Goal: Task Accomplishment & Management: Complete application form

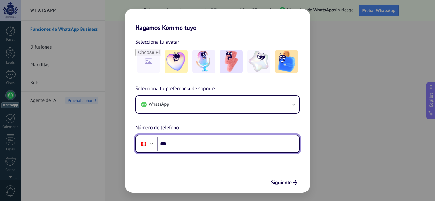
paste input "**********"
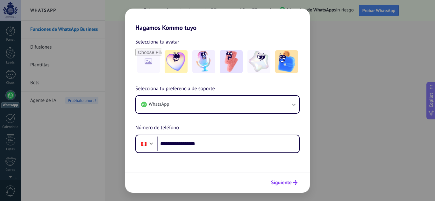
click at [282, 183] on span "Siguiente" at bounding box center [281, 183] width 21 height 4
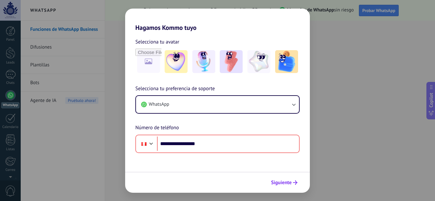
click at [282, 183] on span "Siguiente" at bounding box center [281, 183] width 21 height 4
click at [282, 182] on span "Siguiente" at bounding box center [281, 183] width 21 height 4
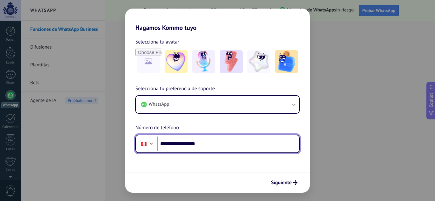
click at [171, 144] on input "**********" at bounding box center [228, 144] width 142 height 15
click at [169, 144] on input "**********" at bounding box center [228, 144] width 142 height 15
type input "**********"
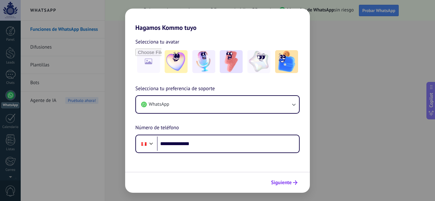
click at [294, 185] on icon "submit" at bounding box center [295, 183] width 4 height 4
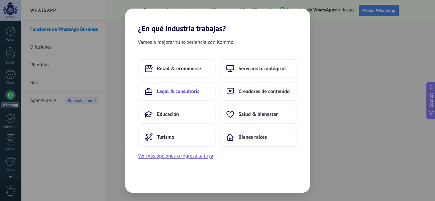
click at [172, 92] on span "Legal & consultoría" at bounding box center [178, 91] width 43 height 6
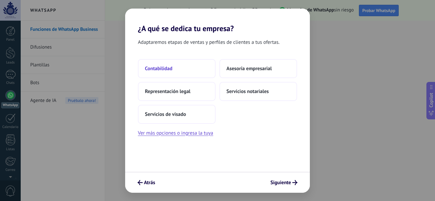
click at [168, 68] on span "Contabilidad" at bounding box center [158, 69] width 27 height 6
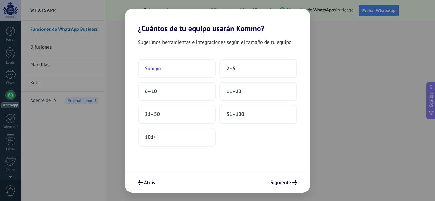
click at [157, 70] on span "Solo yo" at bounding box center [153, 69] width 16 height 6
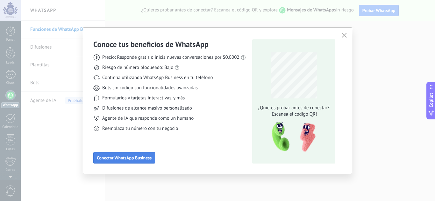
click at [137, 162] on button "Conectar WhatsApp Business" at bounding box center [124, 157] width 62 height 11
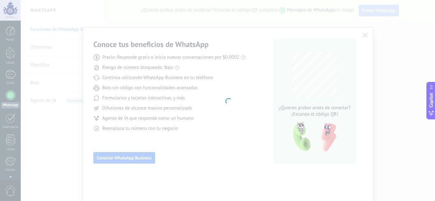
drag, startPoint x: 134, startPoint y: 102, endPoint x: 102, endPoint y: 74, distance: 43.1
click at [102, 74] on div at bounding box center [228, 100] width 414 height 201
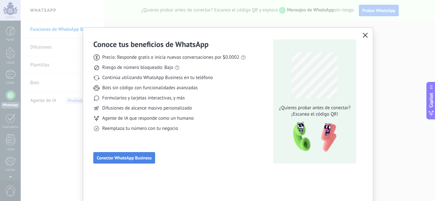
click at [123, 155] on button "Conectar WhatsApp Business" at bounding box center [124, 157] width 62 height 11
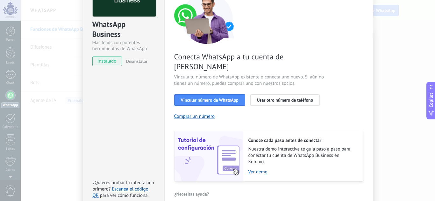
scroll to position [64, 0]
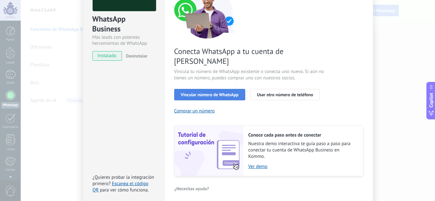
click at [226, 89] on button "Vincular número de WhatsApp" at bounding box center [209, 94] width 71 height 11
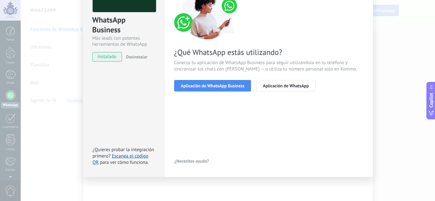
click at [201, 126] on div "< Volver 1 Seleccionar aplicación 2 Conectar Facebook 3 Finalizar configuración…" at bounding box center [268, 67] width 189 height 197
click at [379, 9] on div "WhatsApp Business Más leads con potentes herramientas de WhatsApp instalado Des…" at bounding box center [228, 100] width 414 height 201
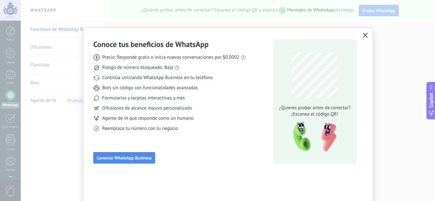
click at [365, 31] on div "Conoce tus beneficios de WhatsApp Precio: Responde gratis o inicia nuevas conve…" at bounding box center [228, 101] width 290 height 146
click at [359, 34] on div "Conoce tus beneficios de WhatsApp Precio: Responde gratis o inicia nuevas conve…" at bounding box center [228, 101] width 290 height 146
click at [363, 34] on icon "button" at bounding box center [365, 35] width 5 height 5
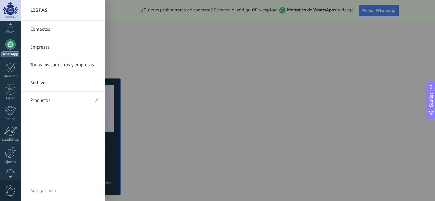
scroll to position [43, 0]
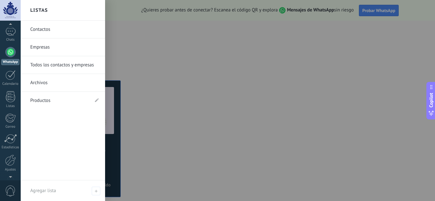
click at [10, 55] on div at bounding box center [10, 52] width 10 height 10
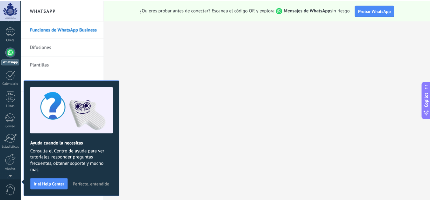
scroll to position [0, 0]
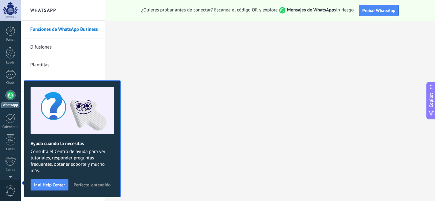
click at [46, 46] on link "Difusiones" at bounding box center [64, 48] width 68 height 18
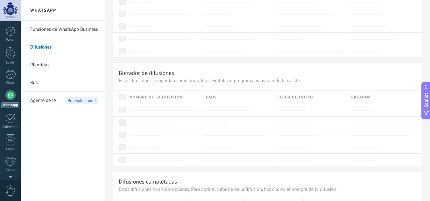
scroll to position [286, 0]
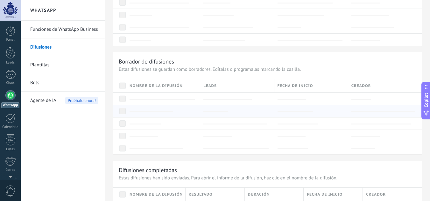
click at [231, 105] on div "Nombre de la difusión Leads Fecha de inicio Creador" at bounding box center [267, 116] width 309 height 75
click at [11, 94] on div at bounding box center [10, 95] width 10 height 10
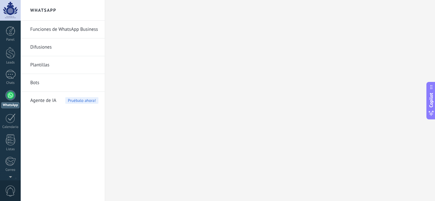
click at [9, 17] on div at bounding box center [10, 10] width 21 height 21
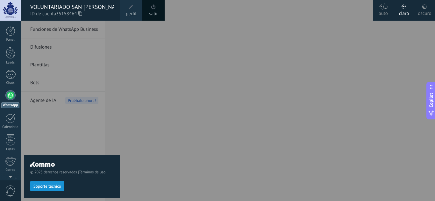
click at [152, 101] on div at bounding box center [238, 100] width 435 height 201
click at [209, 100] on div at bounding box center [238, 100] width 435 height 201
click at [208, 100] on div at bounding box center [238, 100] width 435 height 201
click at [158, 9] on div "salir" at bounding box center [153, 10] width 22 height 21
